Goal: Information Seeking & Learning: Check status

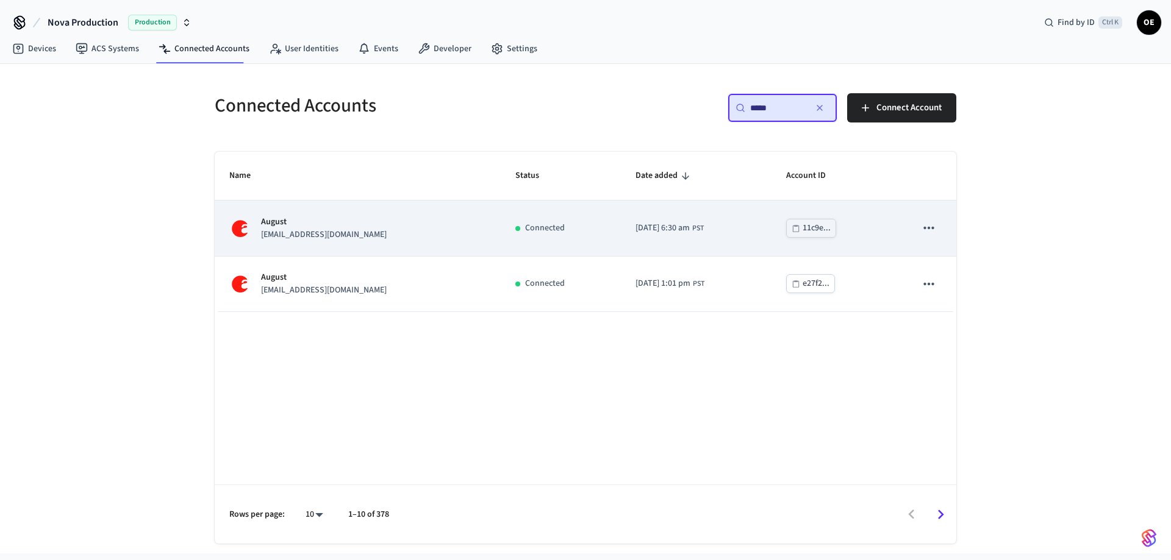
type input "*****"
click at [307, 231] on p "[EMAIL_ADDRESS][DOMAIN_NAME]" at bounding box center [324, 235] width 126 height 13
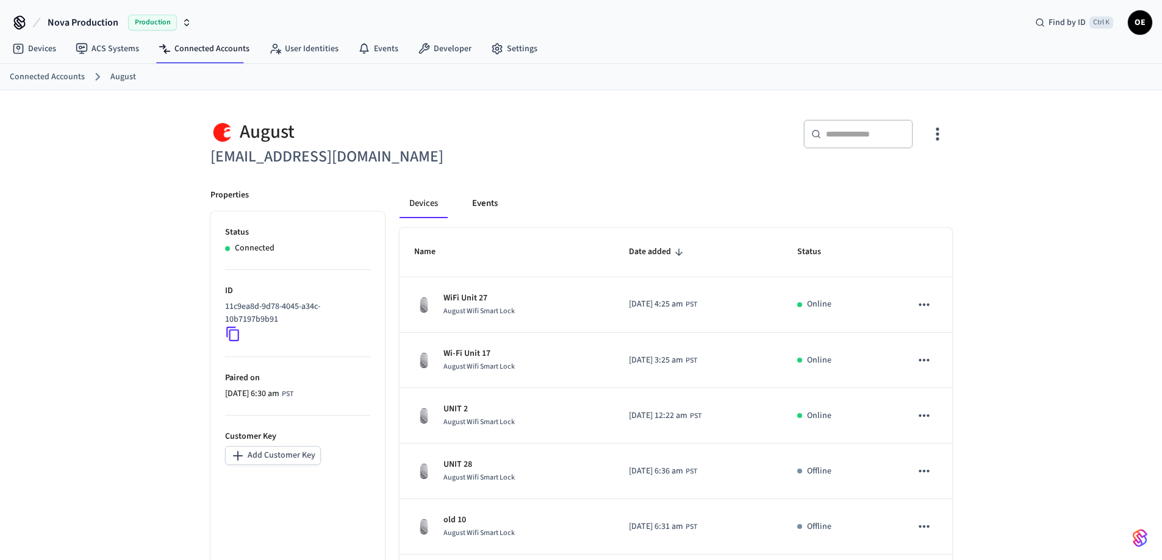
click at [484, 196] on button "Events" at bounding box center [484, 203] width 45 height 29
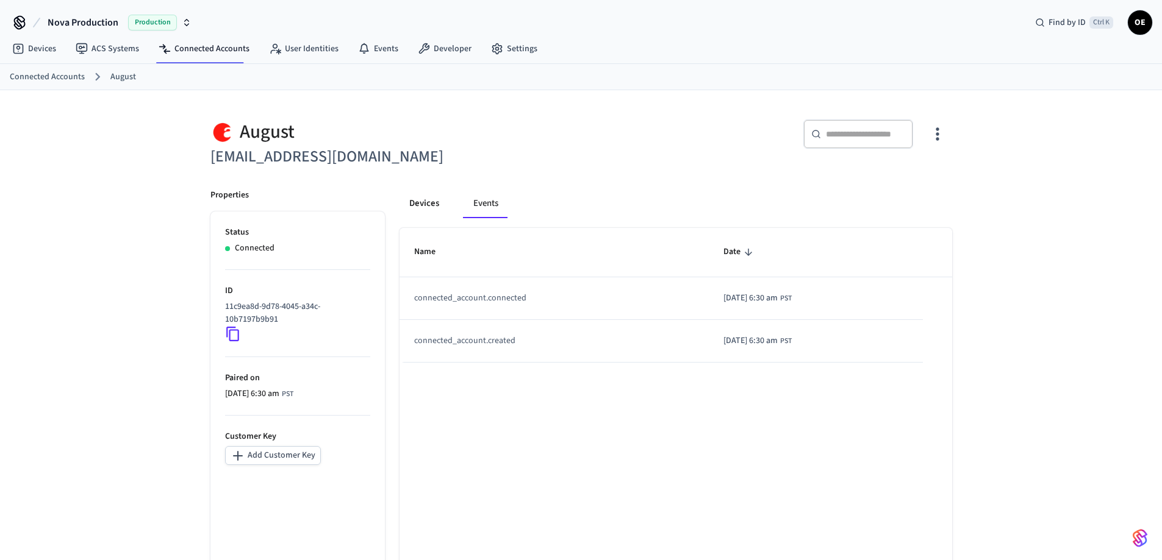
click at [414, 192] on button "Devices" at bounding box center [423, 203] width 49 height 29
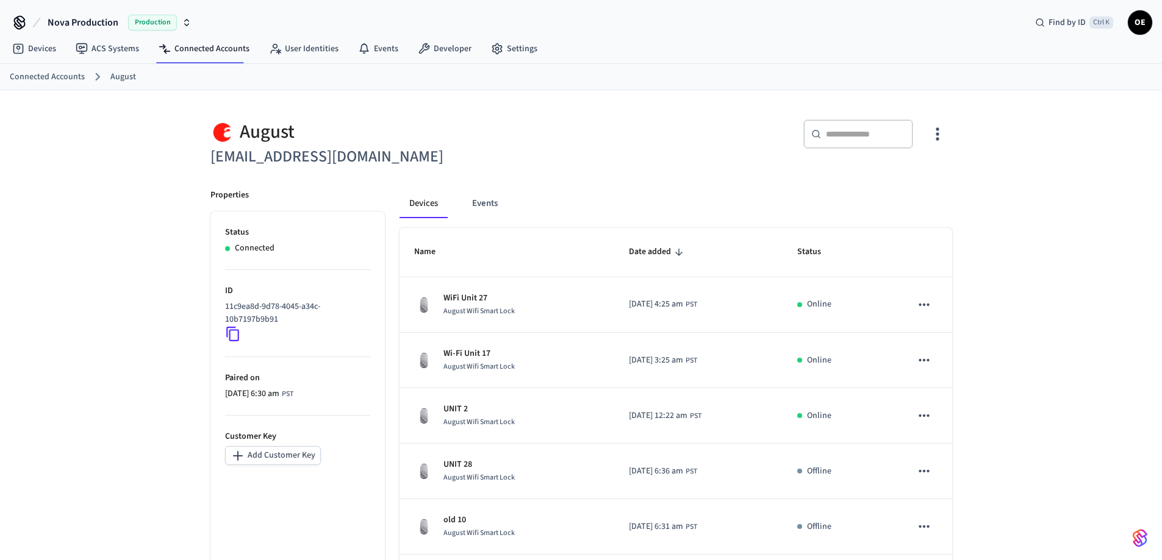
click at [854, 126] on div "​ ​" at bounding box center [858, 134] width 110 height 29
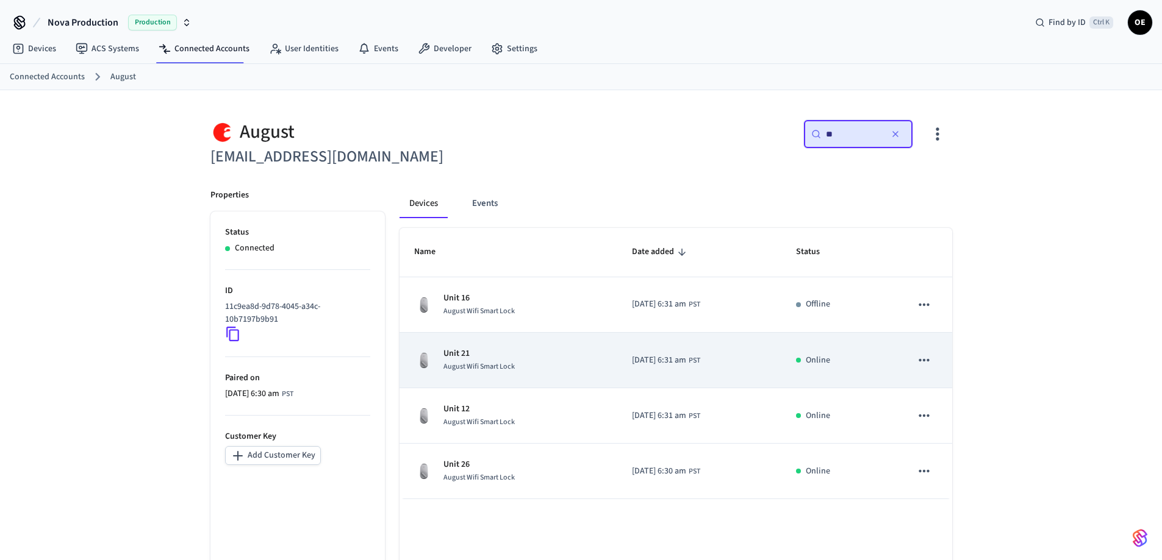
type input "**"
click at [496, 369] on span "August Wifi Smart Lock" at bounding box center [478, 367] width 71 height 10
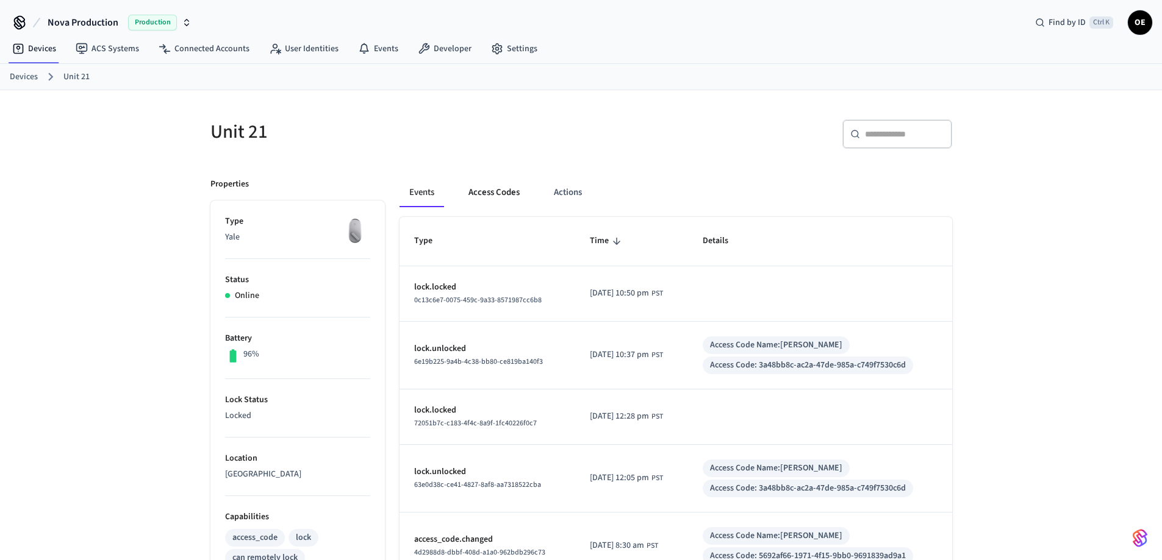
click at [484, 196] on button "Access Codes" at bounding box center [494, 192] width 71 height 29
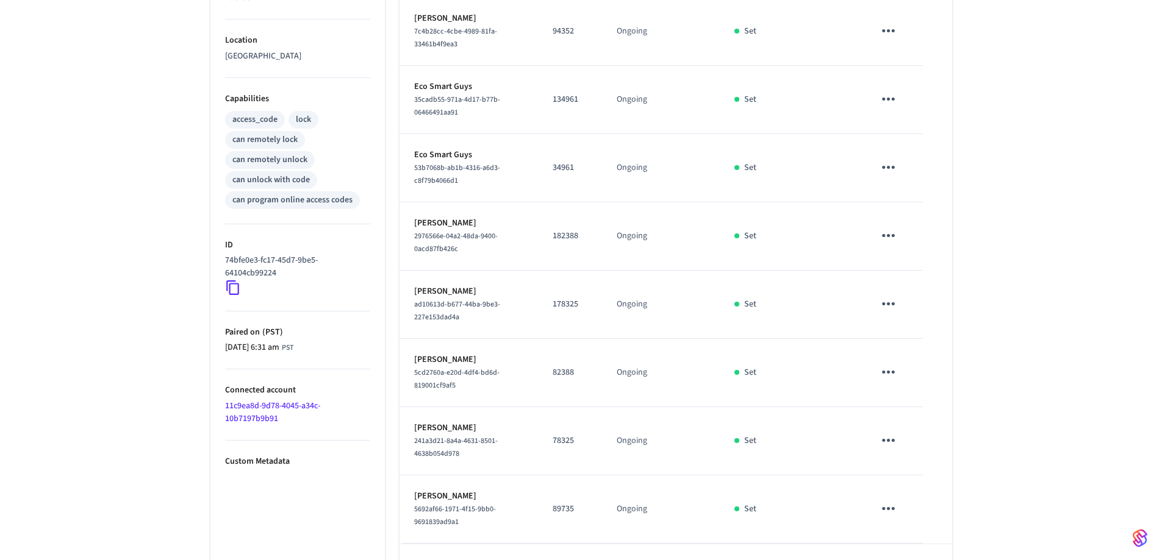
scroll to position [461, 0]
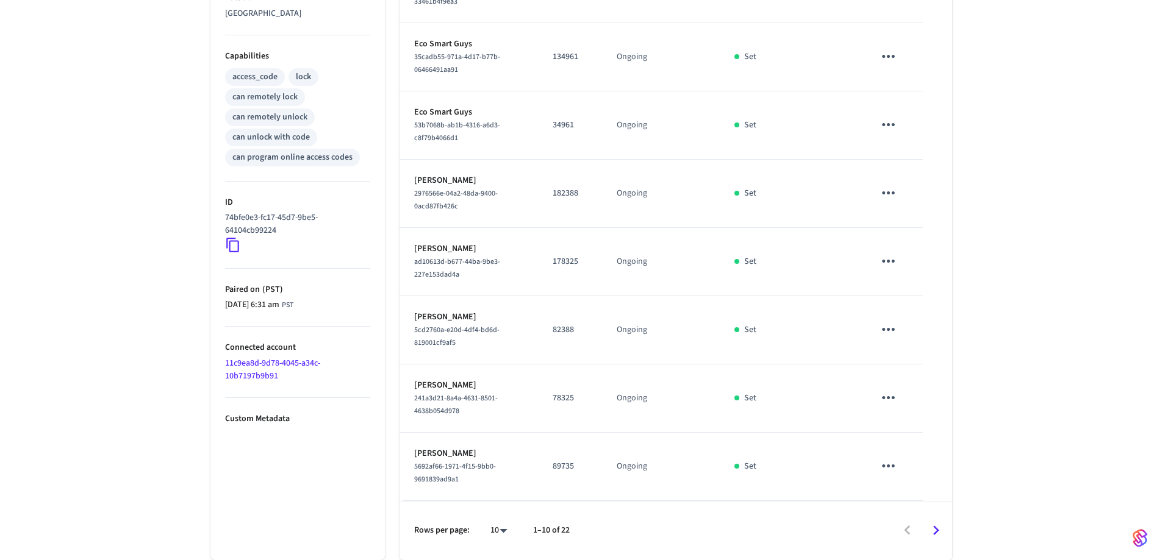
click at [935, 529] on icon "Go to next page" at bounding box center [936, 531] width 6 height 10
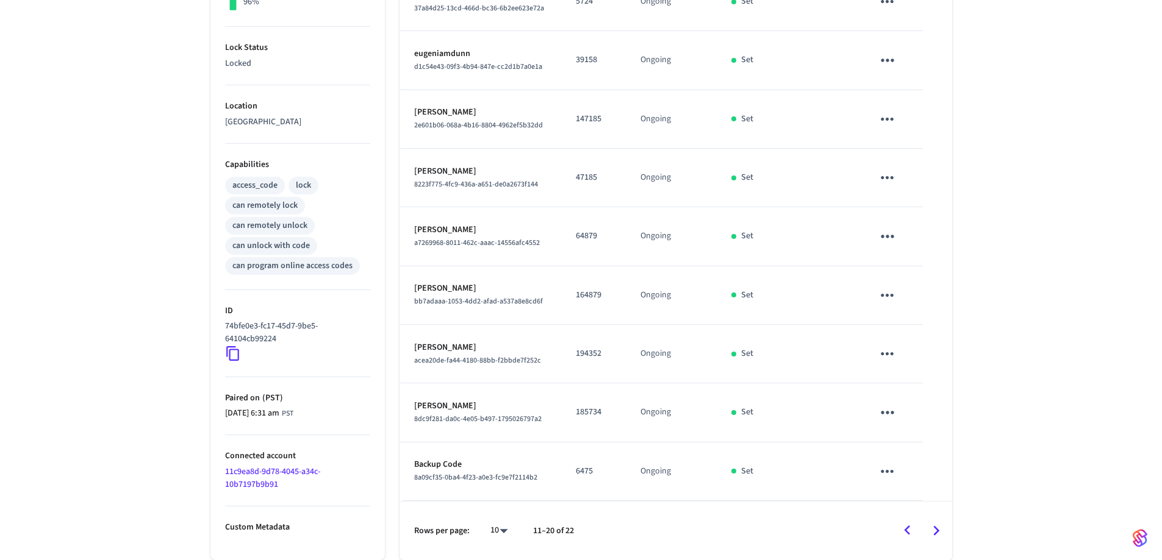
scroll to position [352, 0]
click at [935, 529] on icon "Go to next page" at bounding box center [936, 531] width 6 height 10
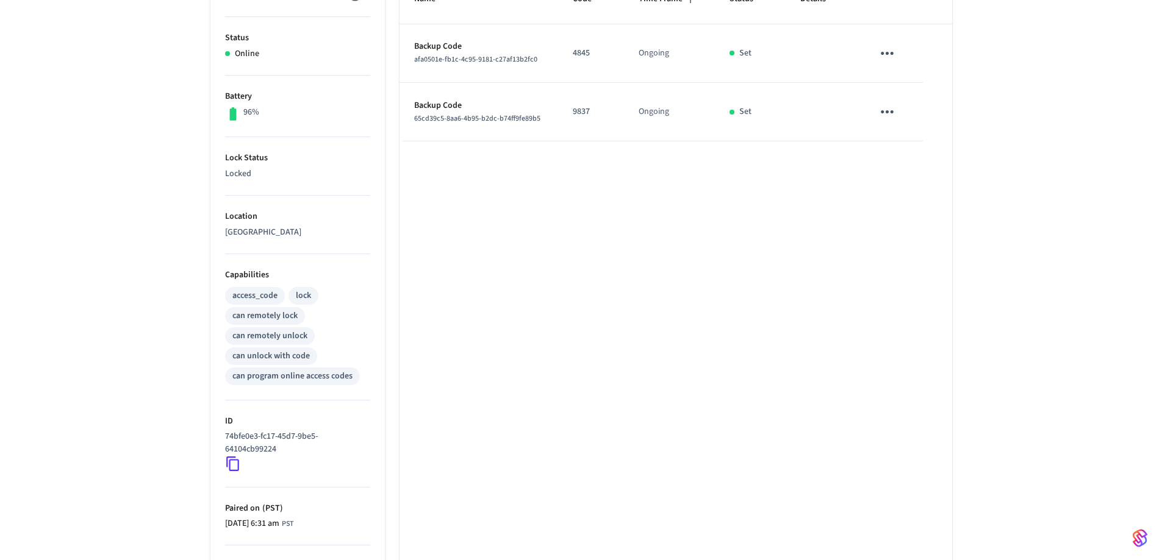
scroll to position [344, 0]
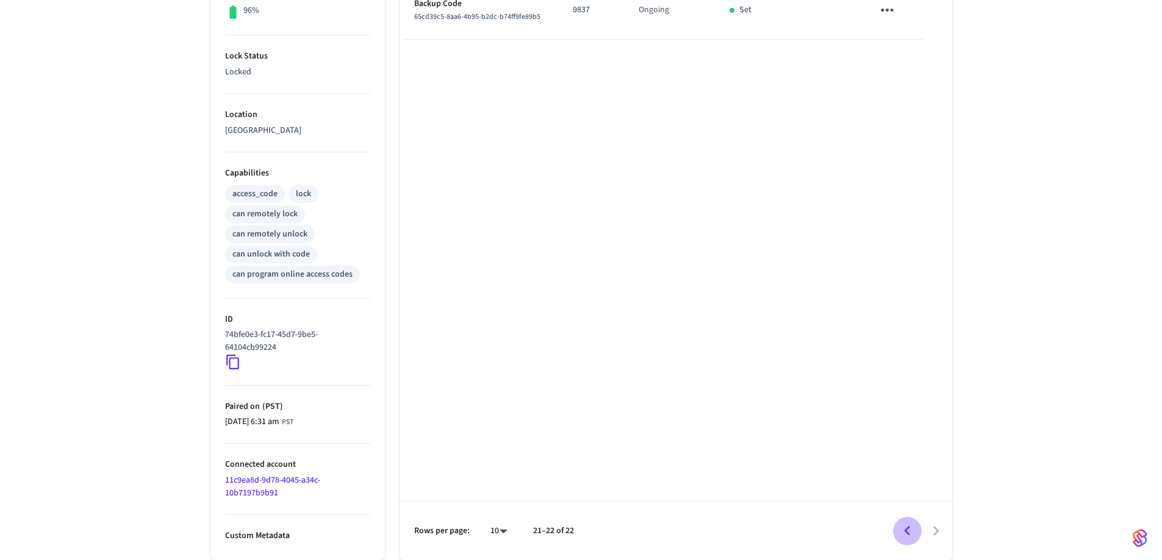
click at [907, 531] on icon "Go to previous page" at bounding box center [907, 531] width 19 height 19
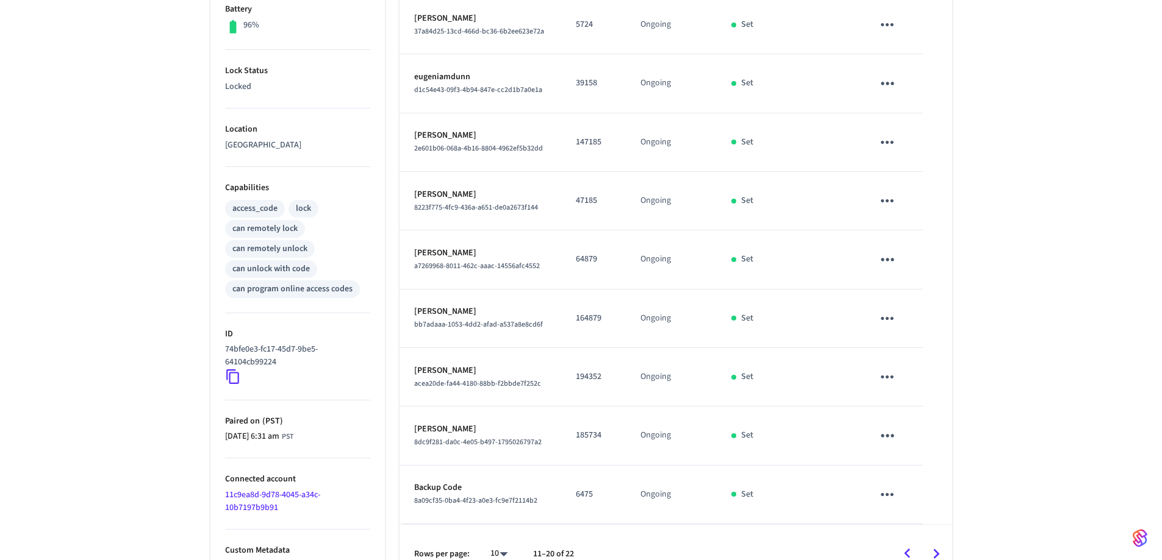
scroll to position [352, 0]
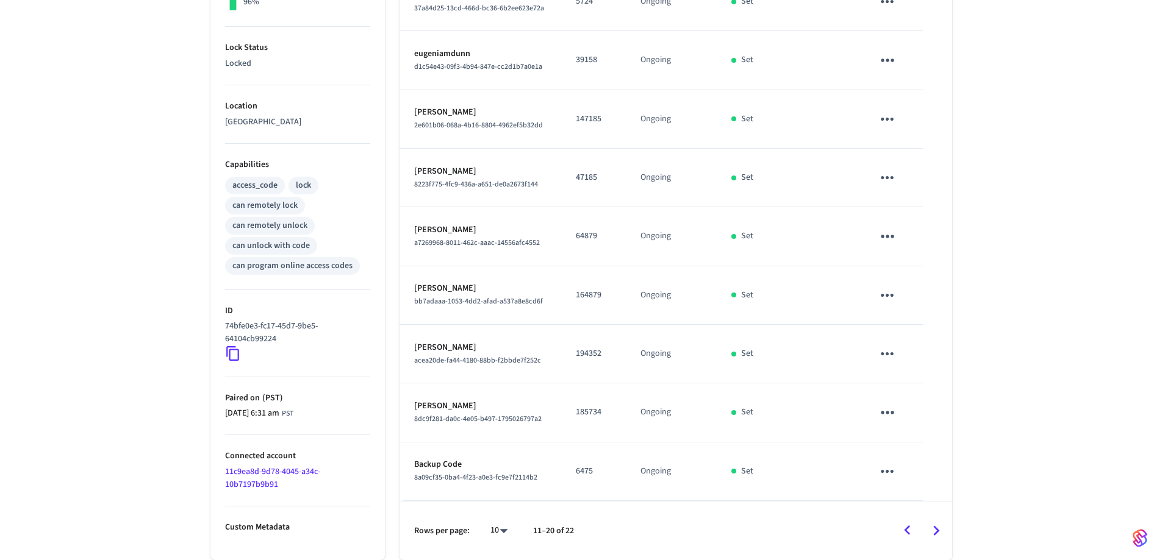
click at [907, 529] on icon "Go to previous page" at bounding box center [907, 531] width 6 height 10
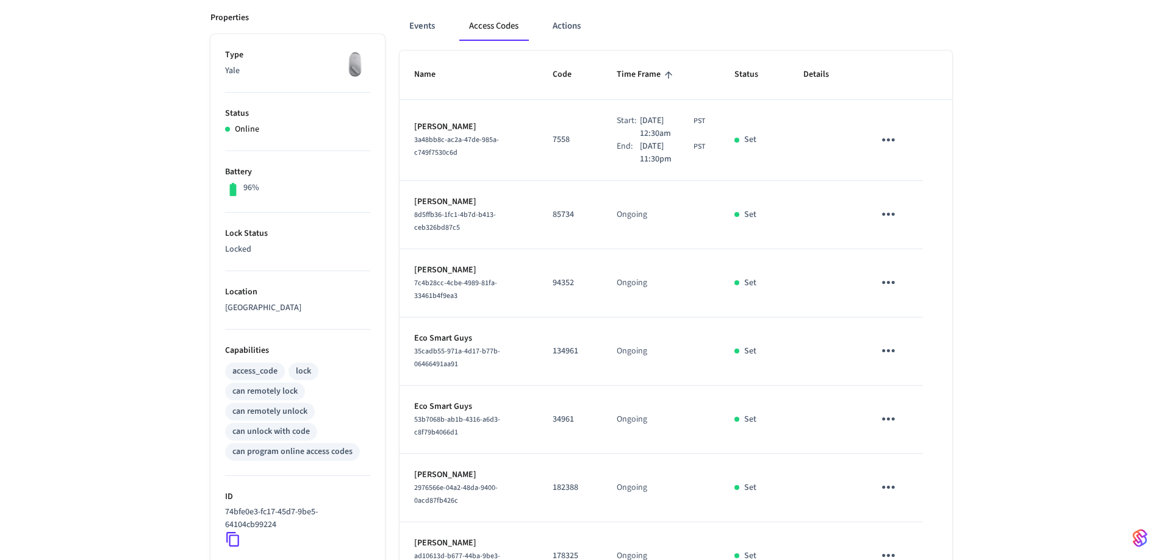
scroll to position [461, 0]
